Goal: Entertainment & Leisure: Browse casually

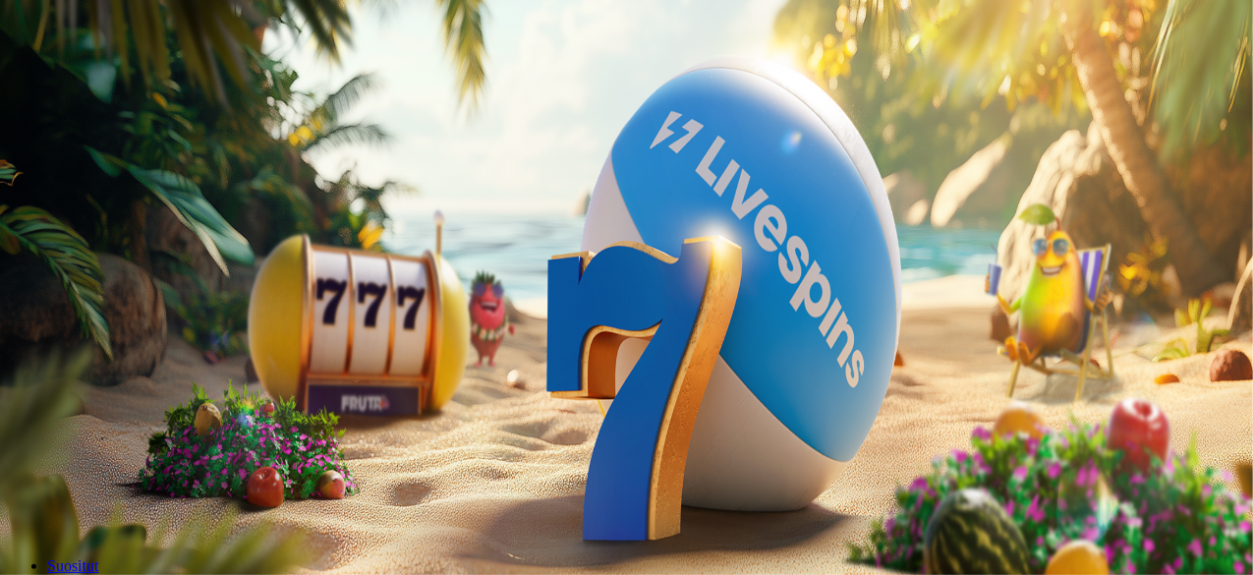
click at [151, 82] on button "Kirjaudu" at bounding box center [136, 71] width 64 height 21
click at [143, 82] on button "Kirjaudu" at bounding box center [136, 71] width 64 height 21
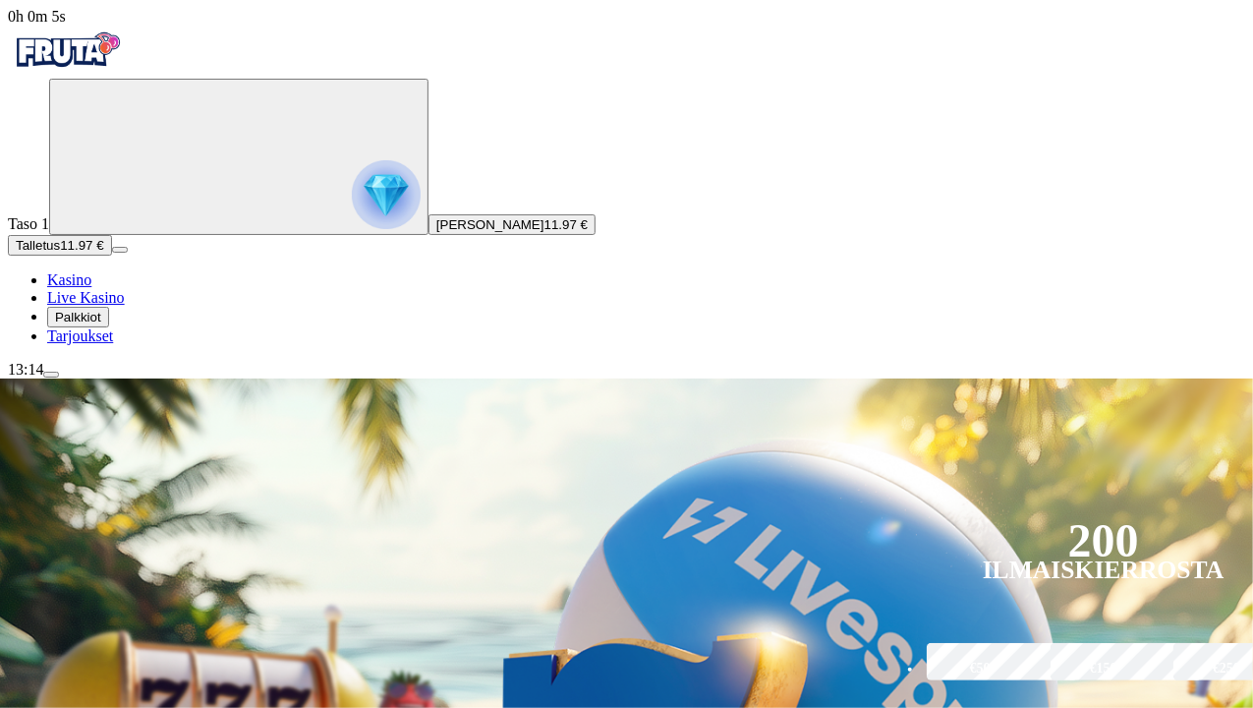
click at [95, 324] on span "Palkkiot" at bounding box center [78, 317] width 46 height 15
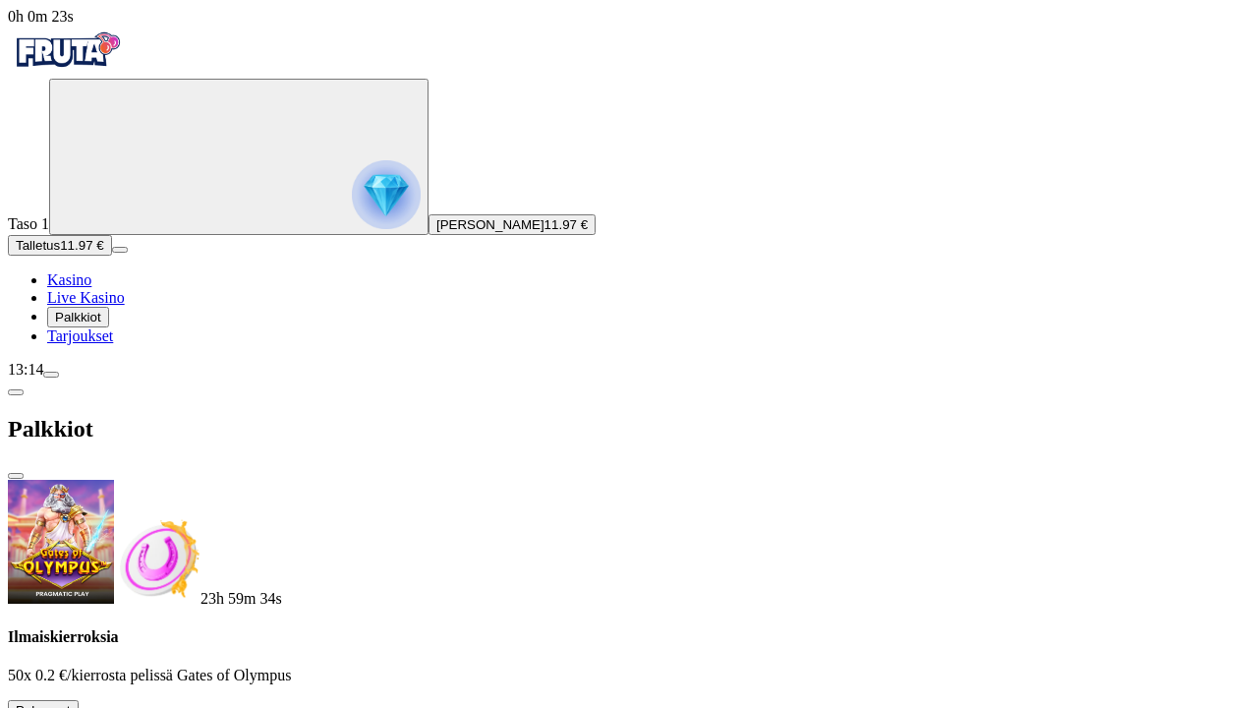
click at [94, 574] on button at bounding box center [87, 715] width 16 height 6
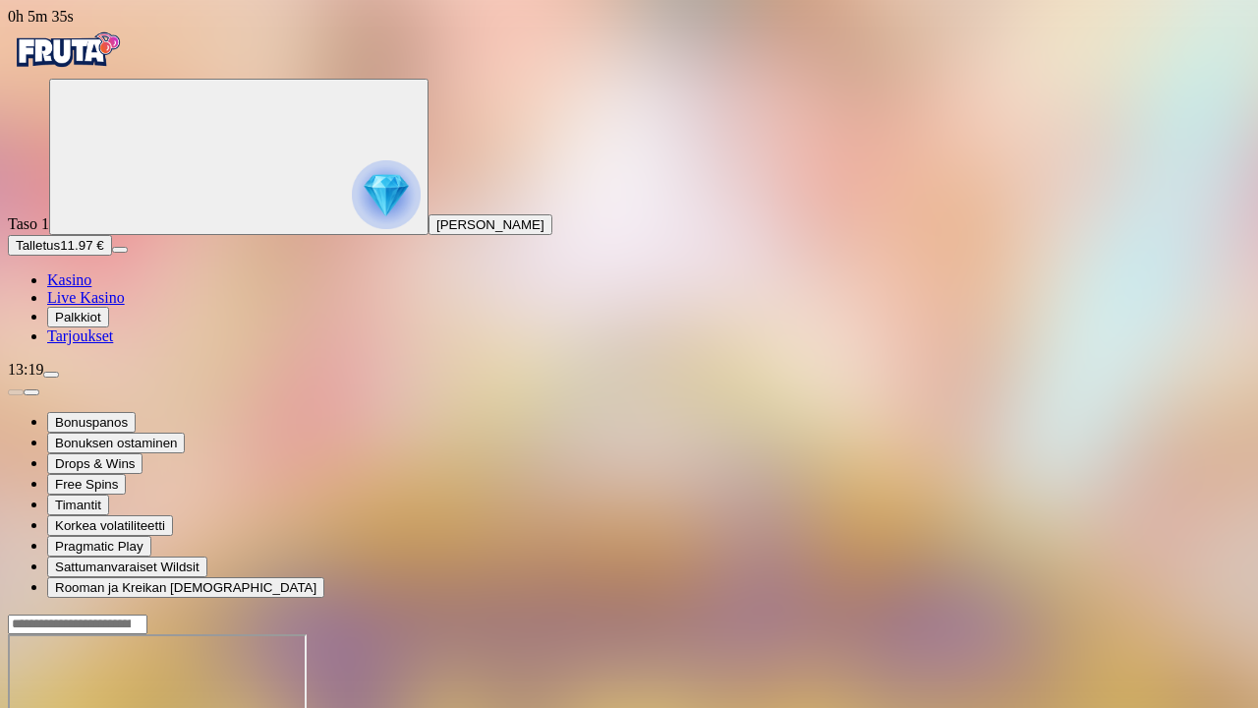
click at [75, 288] on link "Kasino" at bounding box center [69, 279] width 44 height 17
